Goal: Navigation & Orientation: Find specific page/section

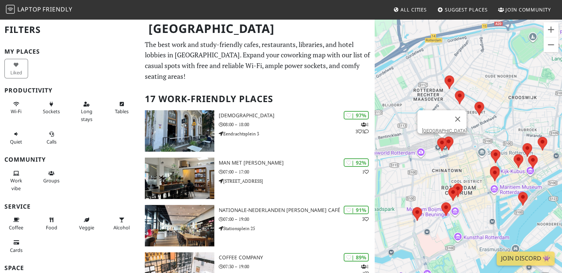
click at [437, 138] on area at bounding box center [437, 138] width 0 height 0
click at [438, 128] on link "[GEOGRAPHIC_DATA]" at bounding box center [444, 131] width 45 height 6
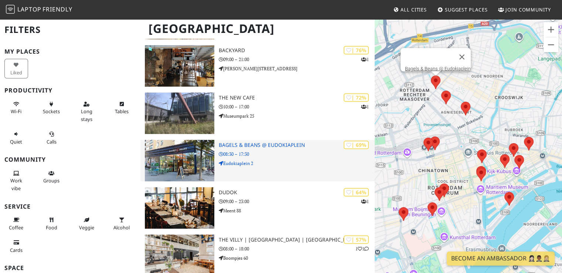
scroll to position [592, 0]
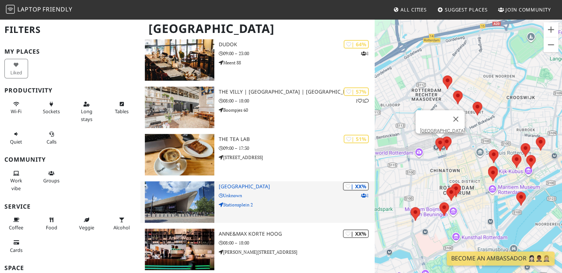
click at [204, 197] on img at bounding box center [179, 201] width 69 height 41
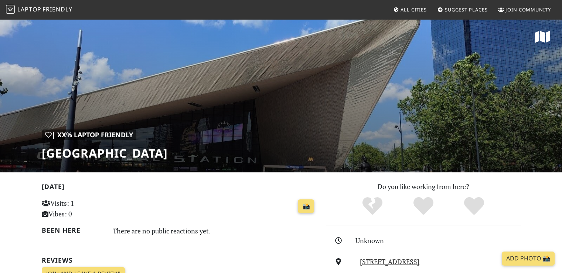
scroll to position [148, 0]
